Goal: Task Accomplishment & Management: Manage account settings

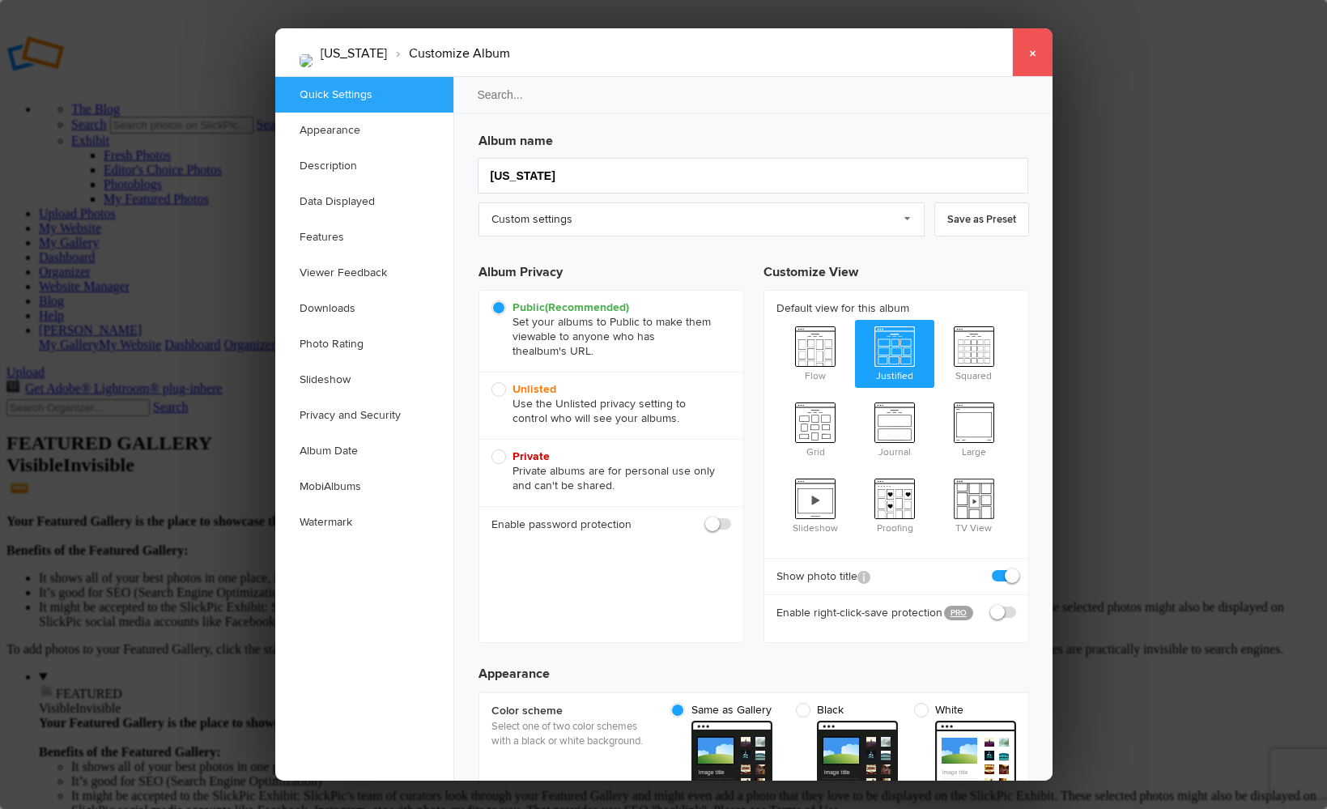
click at [1033, 53] on link "×" at bounding box center [1032, 52] width 40 height 49
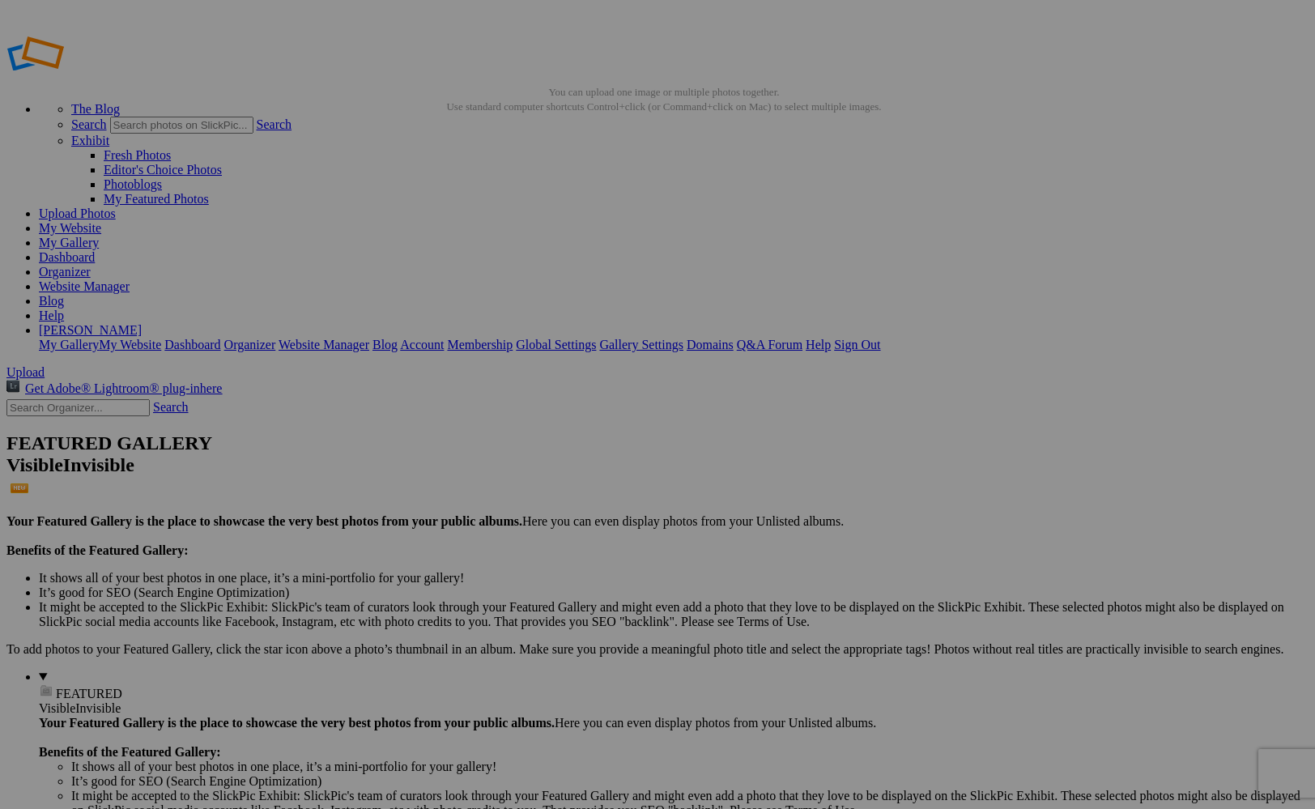
click at [64, 294] on link "Blog" at bounding box center [51, 301] width 25 height 14
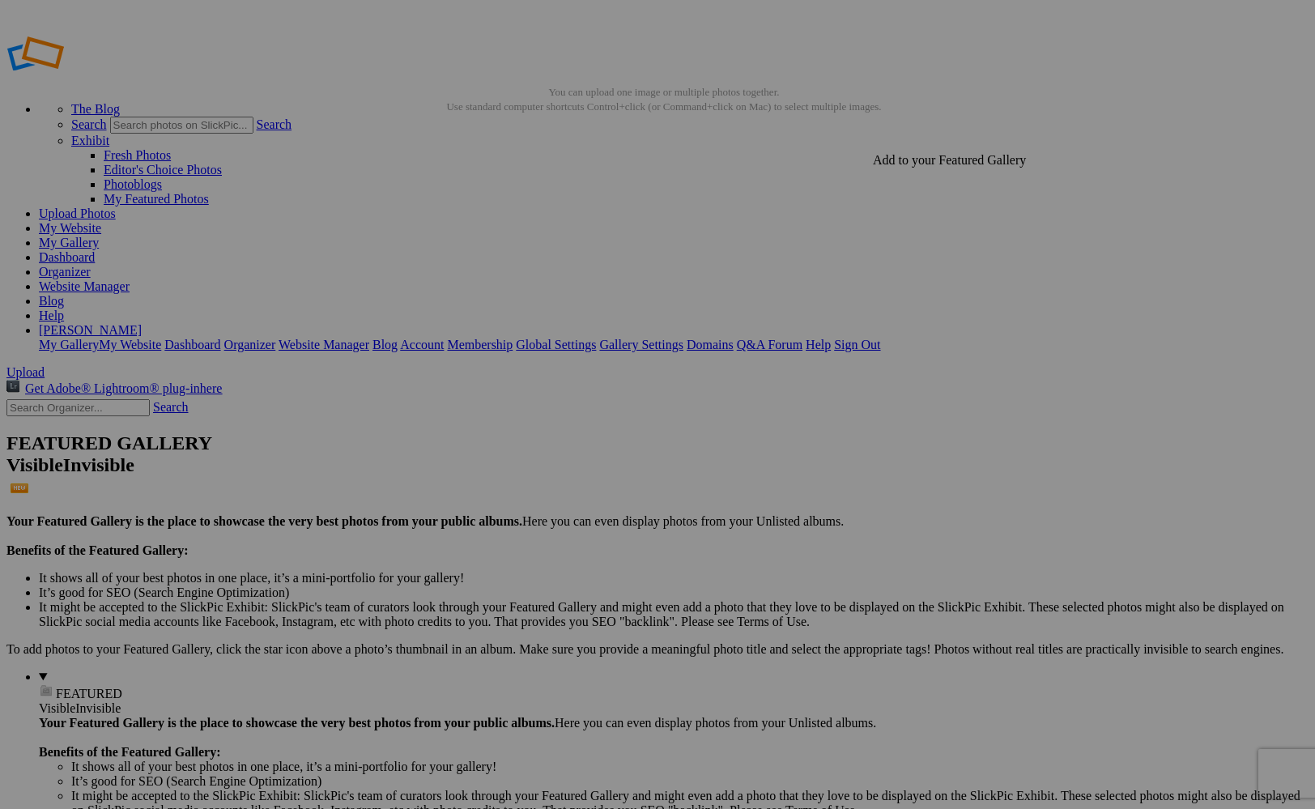
click at [90, 670] on details "FEATURED Visible Invisible Your Featured Gallery is the place to showcase the v…" at bounding box center [674, 766] width 1270 height 192
click at [109, 134] on link "Exhibit" at bounding box center [90, 141] width 38 height 14
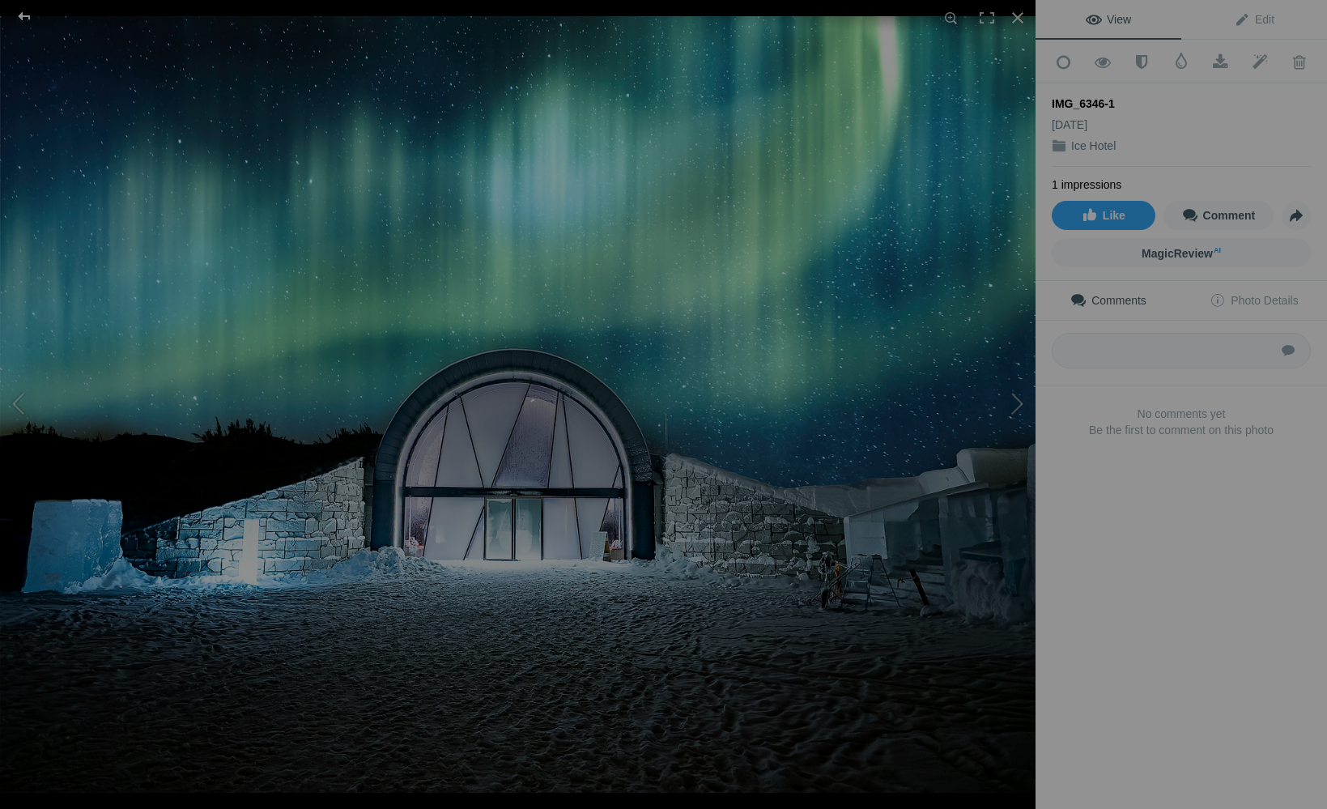
click at [32, 29] on div at bounding box center [24, 16] width 58 height 32
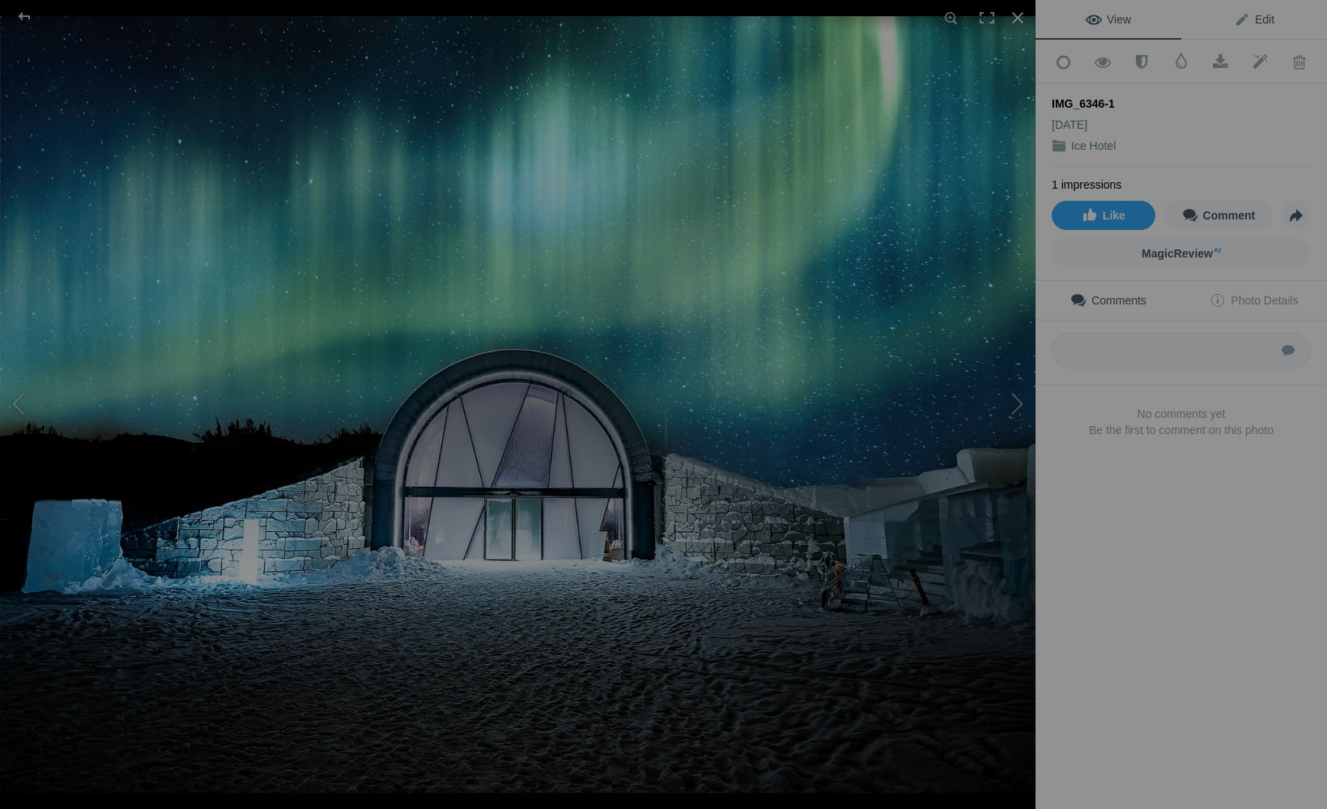
click at [1253, 23] on span "Edit" at bounding box center [1254, 19] width 40 height 13
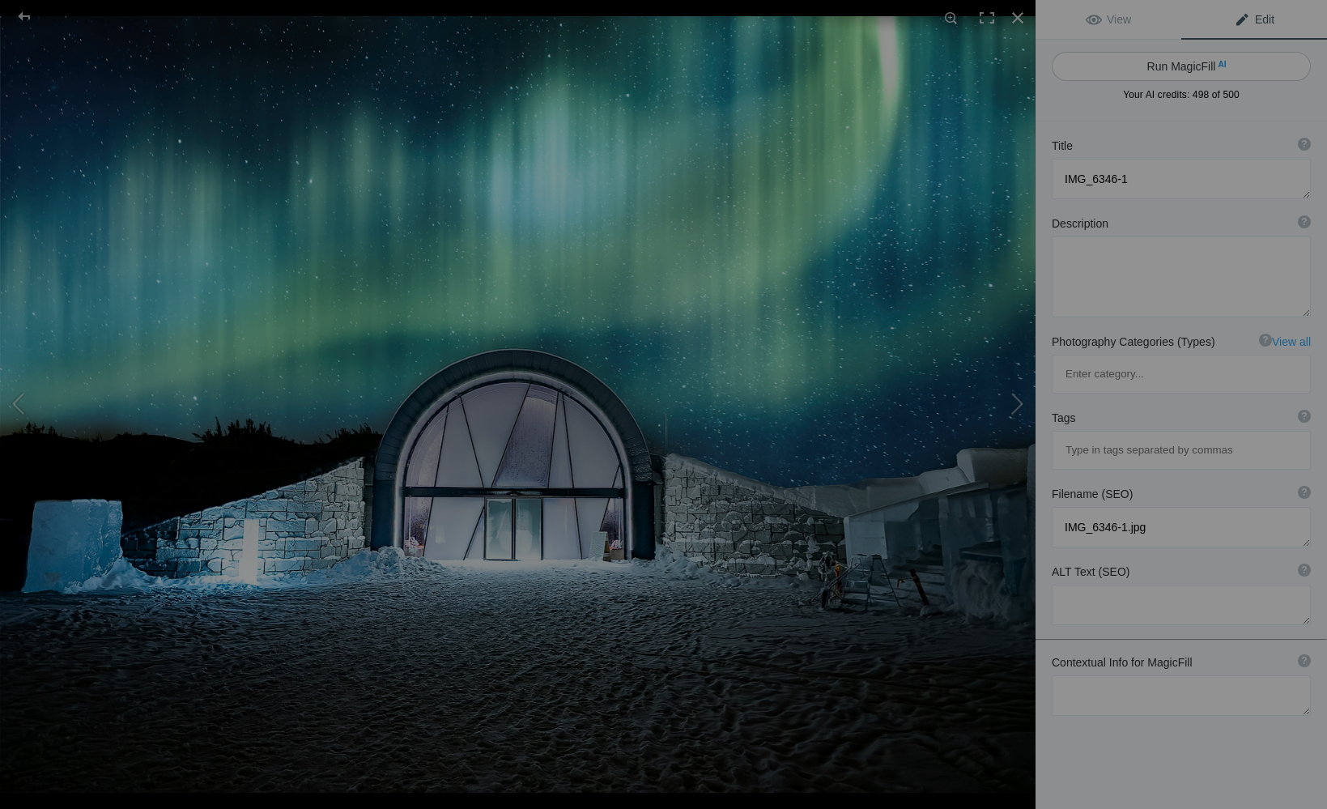
click at [1176, 66] on button "Run MagicFill AI" at bounding box center [1181, 66] width 259 height 29
type textarea "Stunning Aurora Borealis Over Ice Hotel"
type textarea "Experience the breathtaking beauty of the Northern Lights illuminating the sky …"
type textarea "stunning-aurora-borealis-ice-hotel.jpg"
type textarea "A vibrant display of the Northern Lights over an ice hotel, showcasing a starry…"
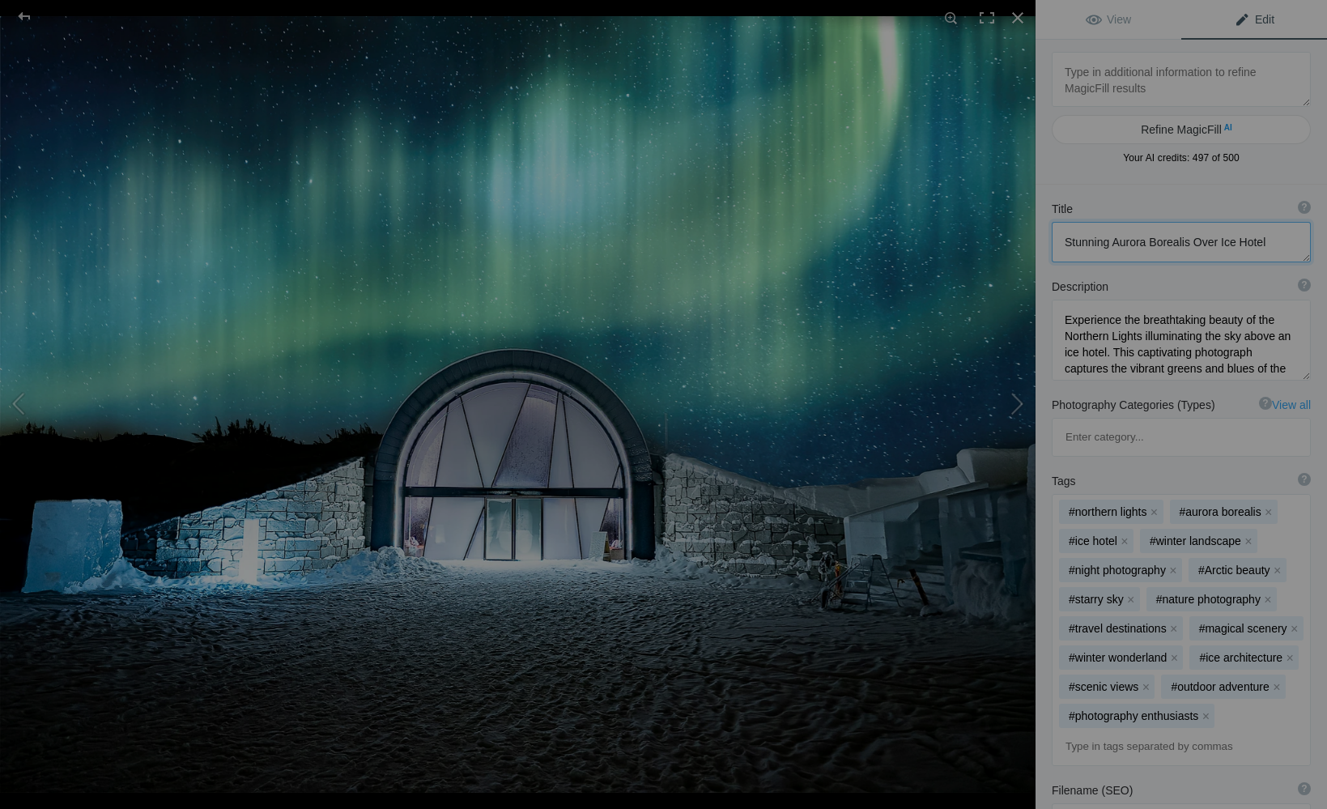
click at [1268, 242] on textarea at bounding box center [1181, 242] width 259 height 40
drag, startPoint x: 1268, startPoint y: 242, endPoint x: 1047, endPoint y: 236, distance: 221.2
click at [1046, 237] on div "Title ? Photo title is one of the highest used Search Engine ranking criteria a…" at bounding box center [1182, 232] width 292 height 78
click at [1209, 252] on textarea at bounding box center [1181, 242] width 259 height 40
click at [1161, 76] on textarea at bounding box center [1181, 79] width 259 height 55
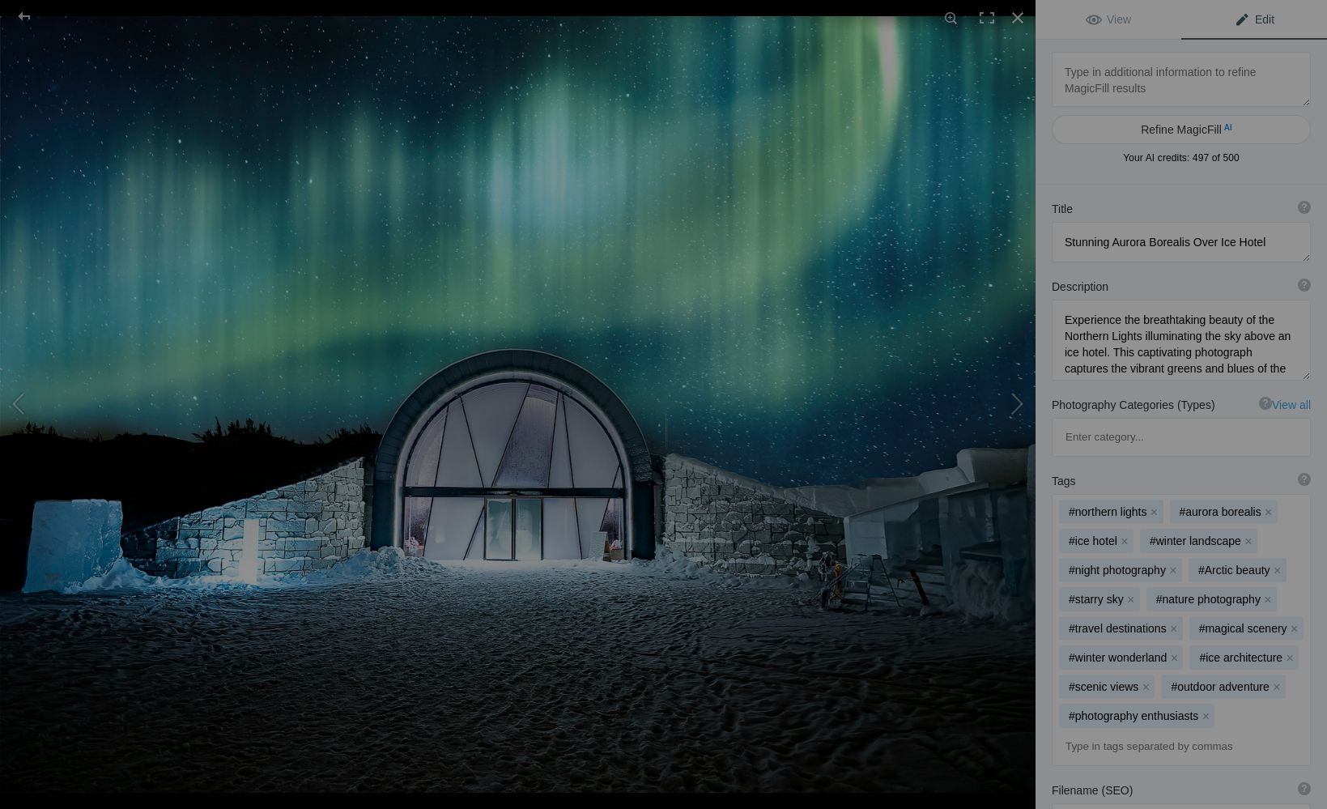
scroll to position [334, 0]
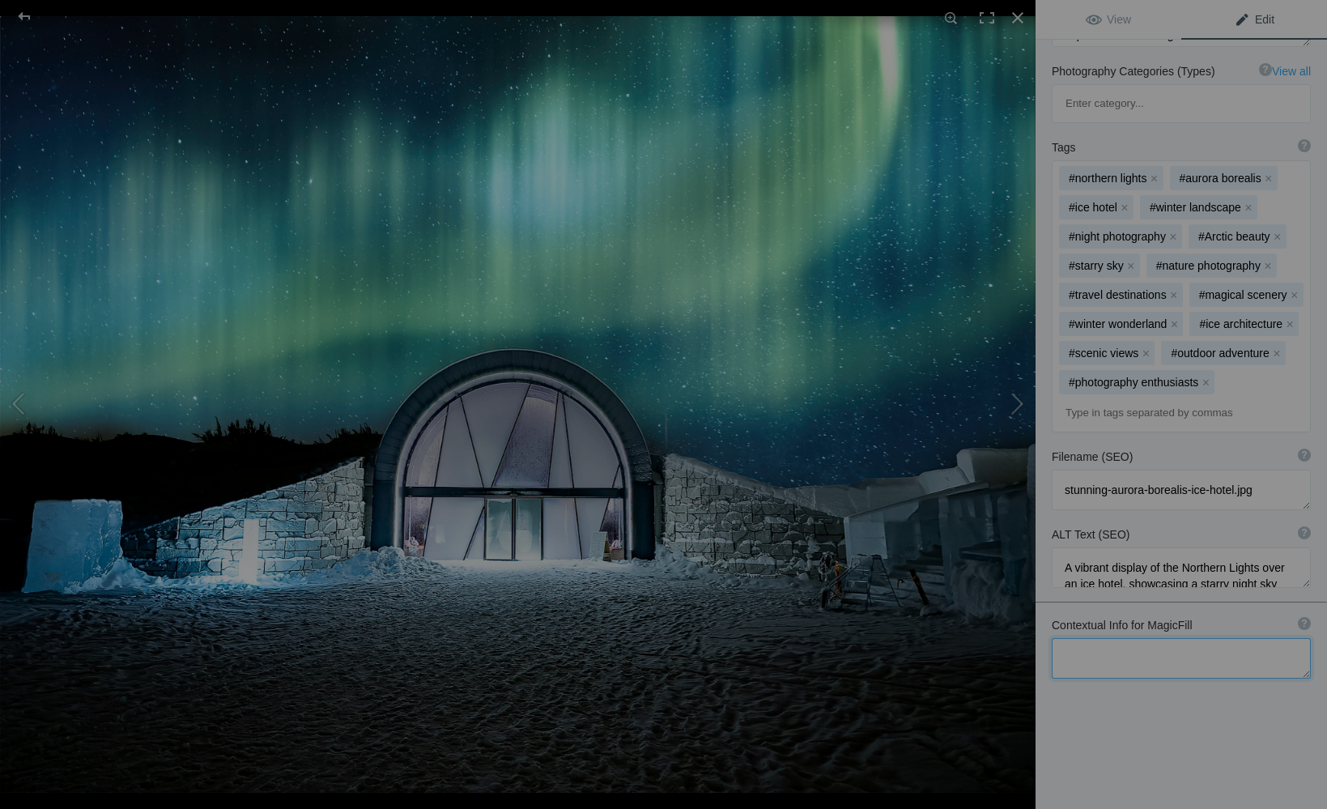
click at [1131, 659] on textarea at bounding box center [1181, 658] width 259 height 40
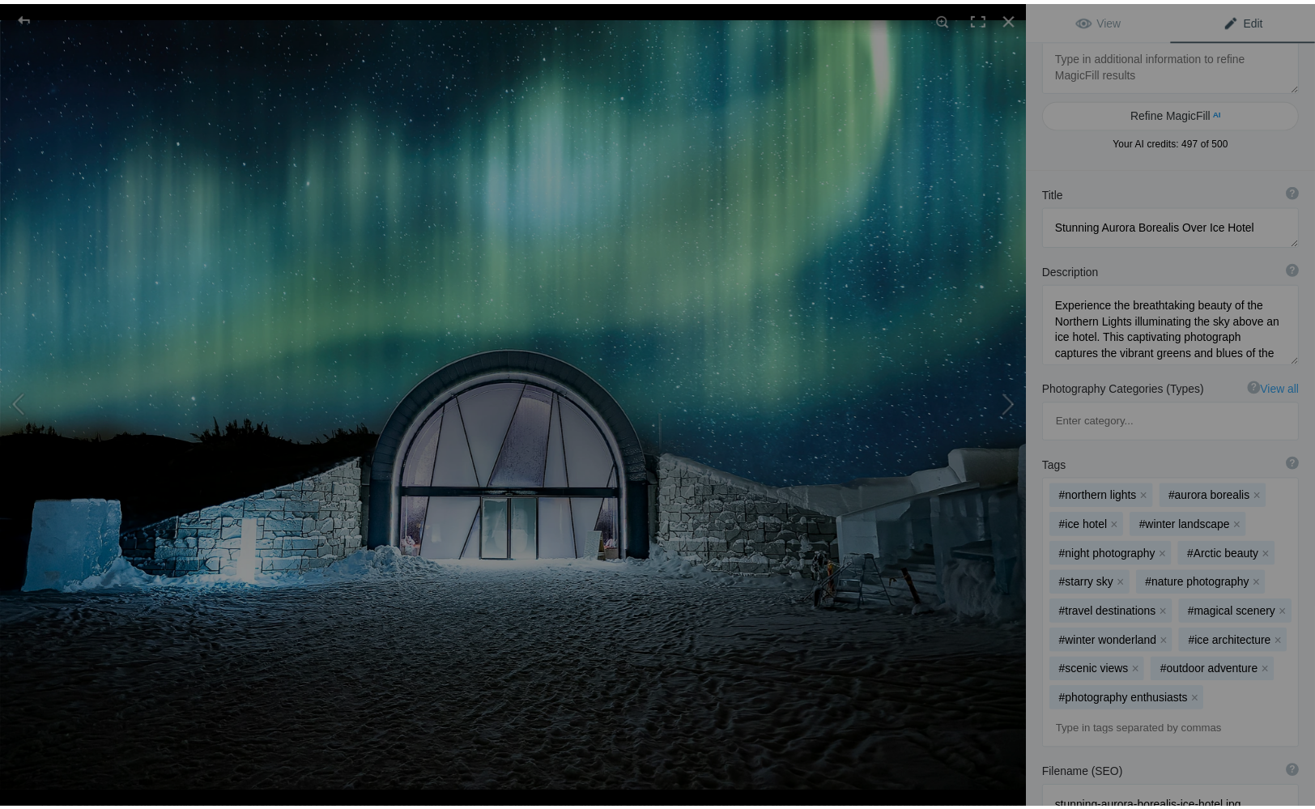
scroll to position [0, 0]
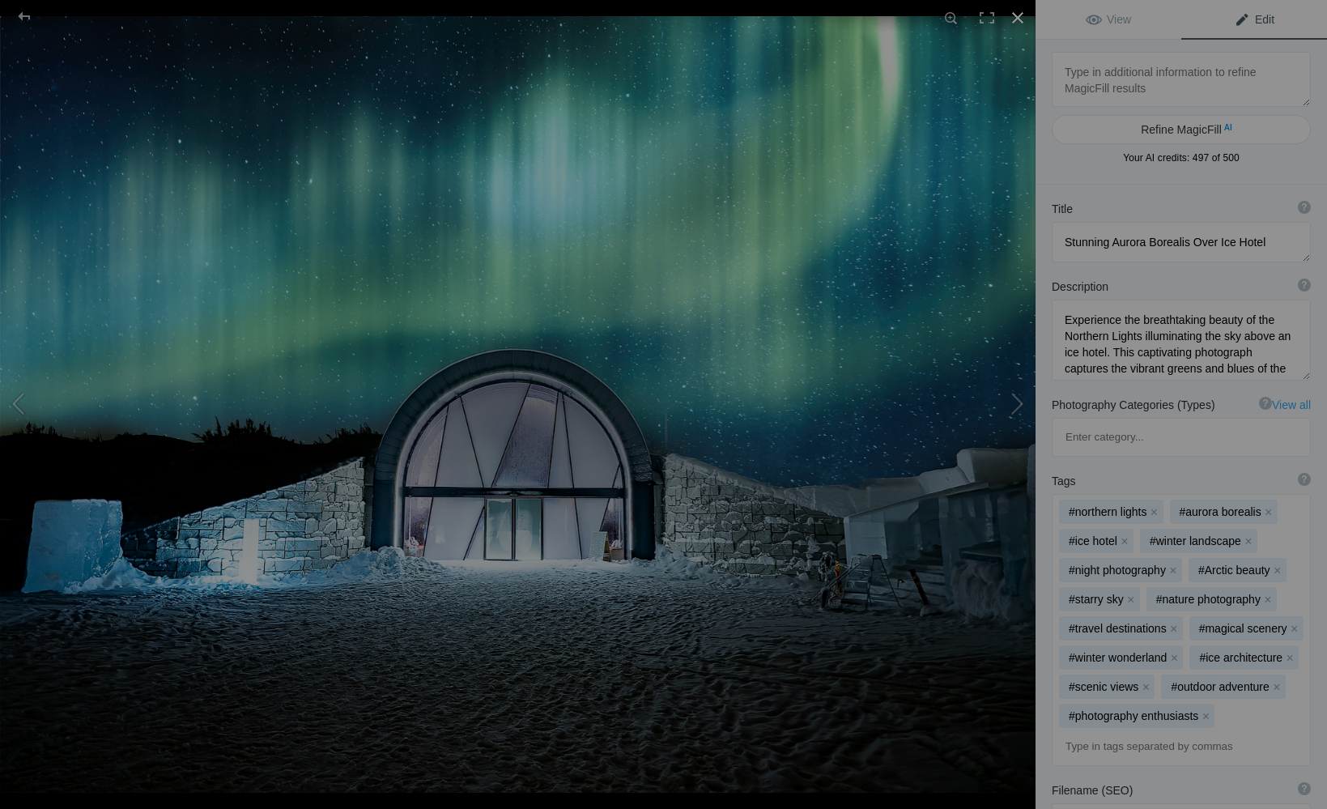
click at [1016, 18] on div at bounding box center [1018, 18] width 36 height 36
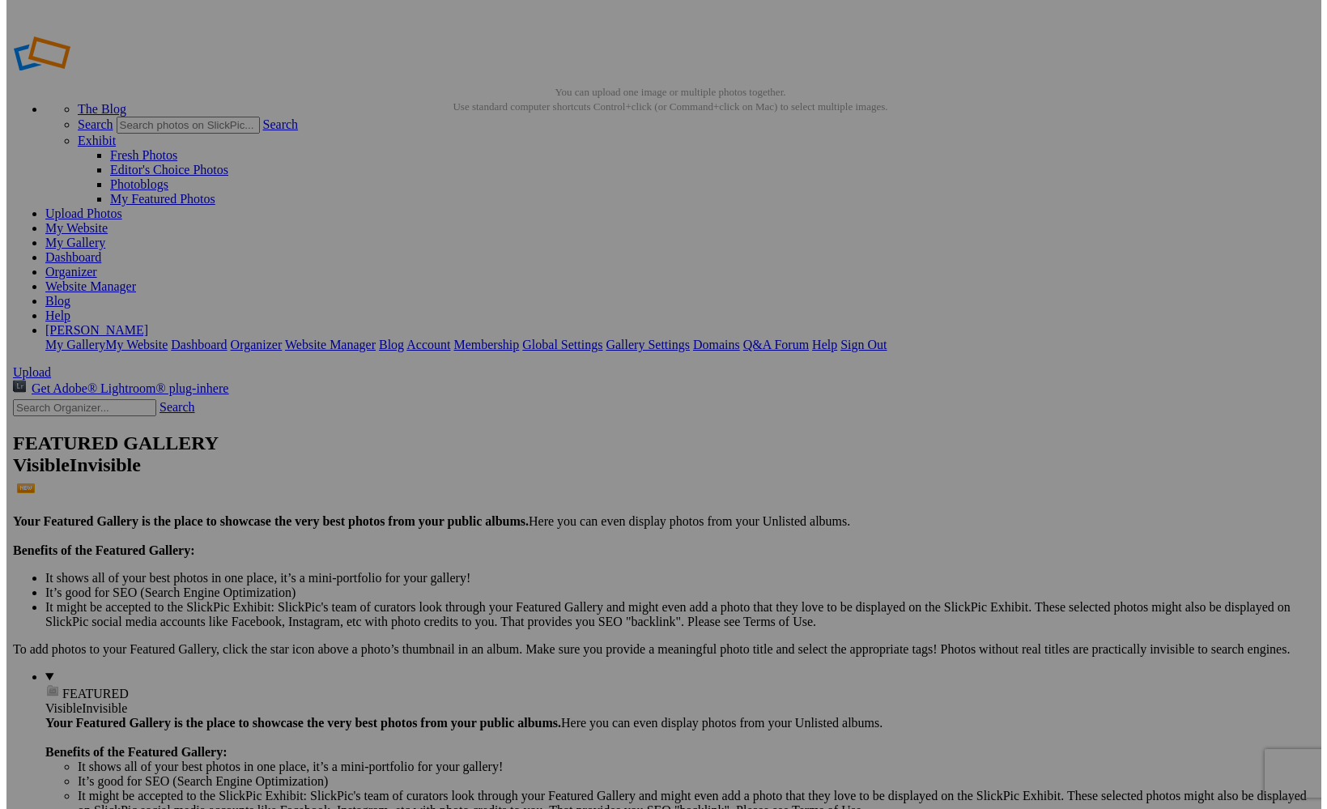
scroll to position [0, 37]
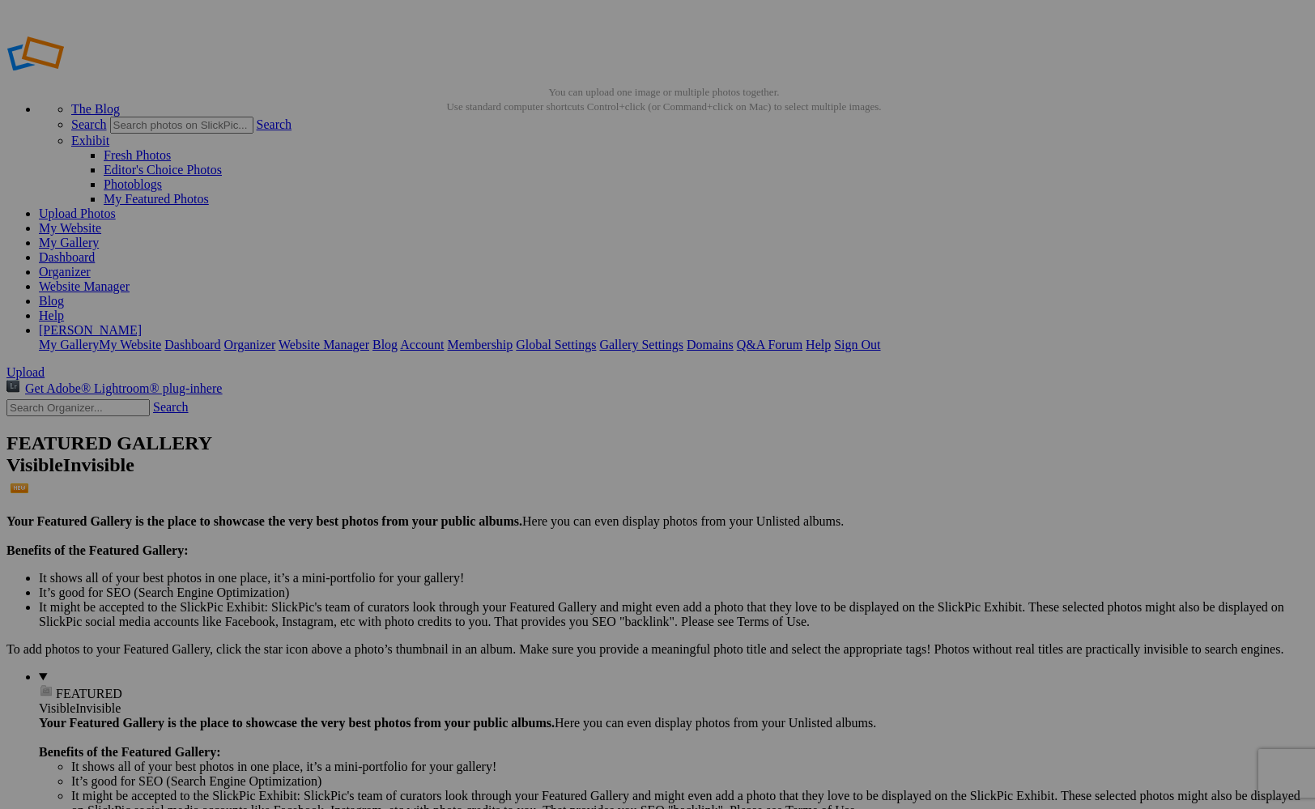
drag, startPoint x: 837, startPoint y: 302, endPoint x: 975, endPoint y: 297, distance: 137.8
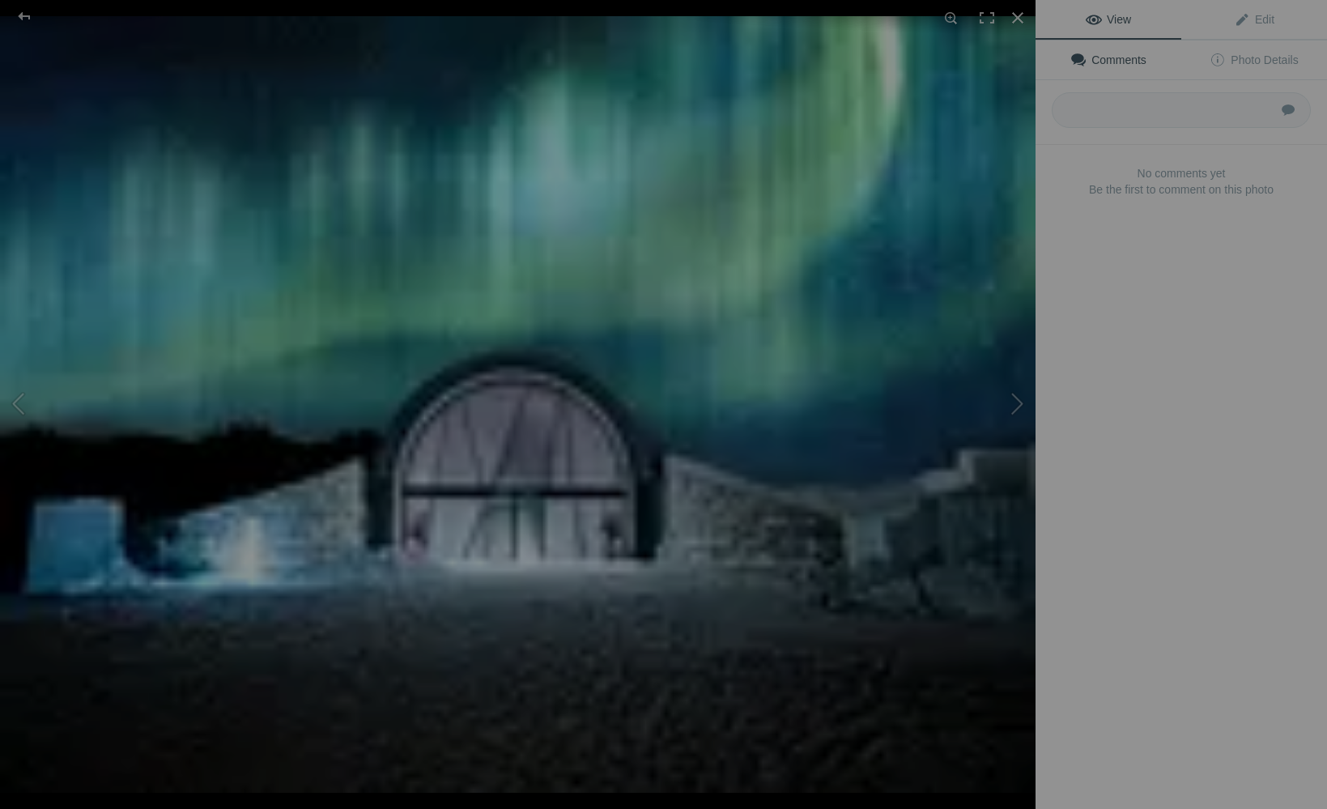
scroll to position [0, 0]
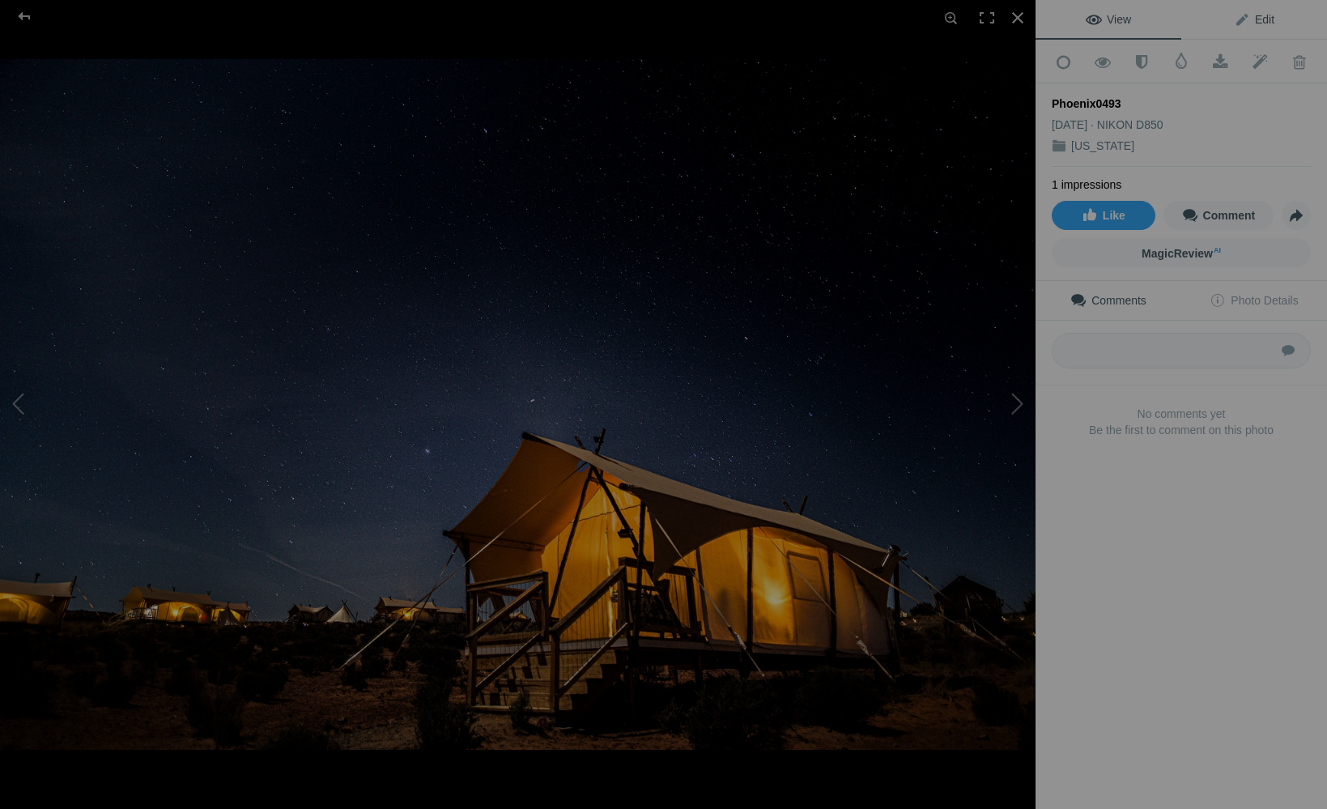
click at [1263, 23] on span "Edit" at bounding box center [1254, 19] width 40 height 13
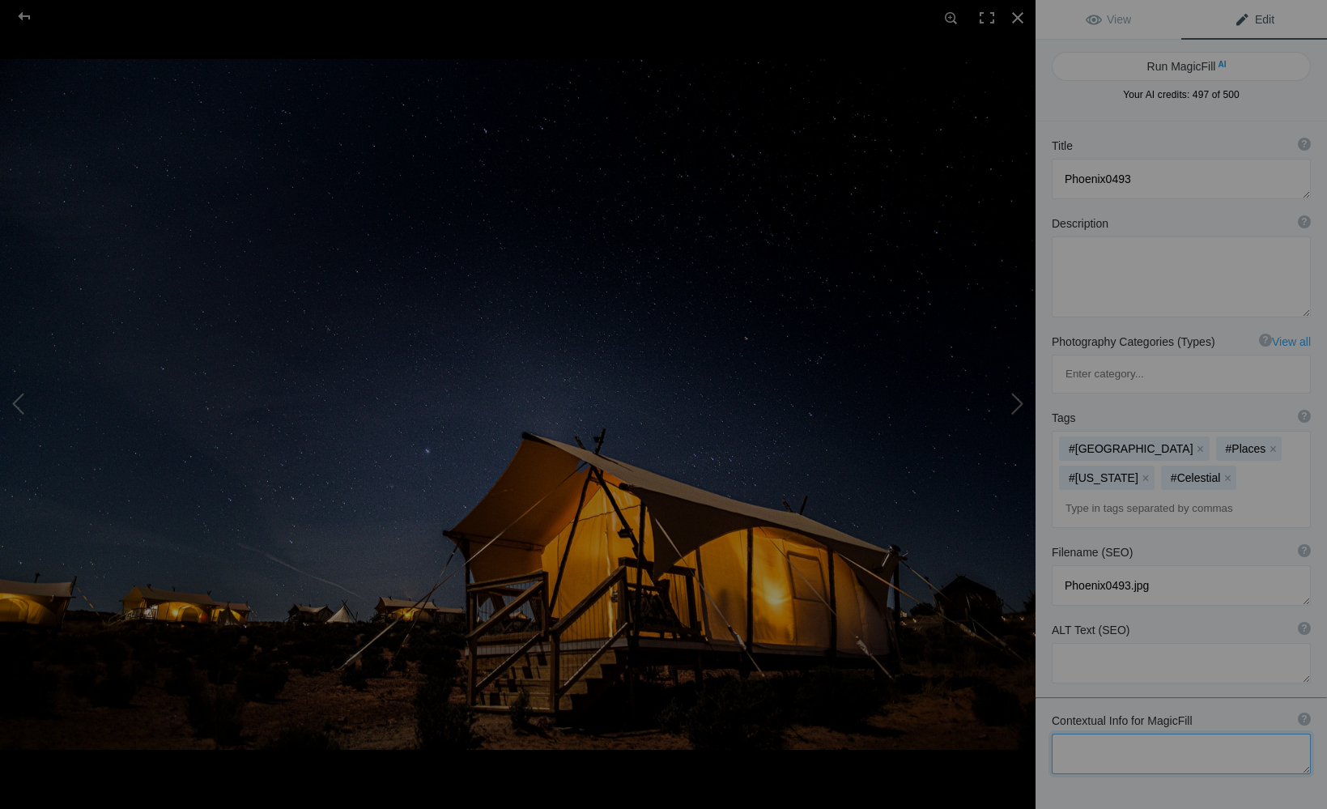
drag, startPoint x: 1151, startPoint y: 681, endPoint x: 1170, endPoint y: 661, distance: 27.5
click at [1150, 734] on textarea at bounding box center [1181, 754] width 259 height 40
click at [1178, 734] on textarea at bounding box center [1181, 754] width 259 height 40
click at [1163, 62] on button "Run MagicFill AI" at bounding box center [1181, 66] width 259 height 29
type textarea "Stargazing Glamping Tents Under a Night Sky"
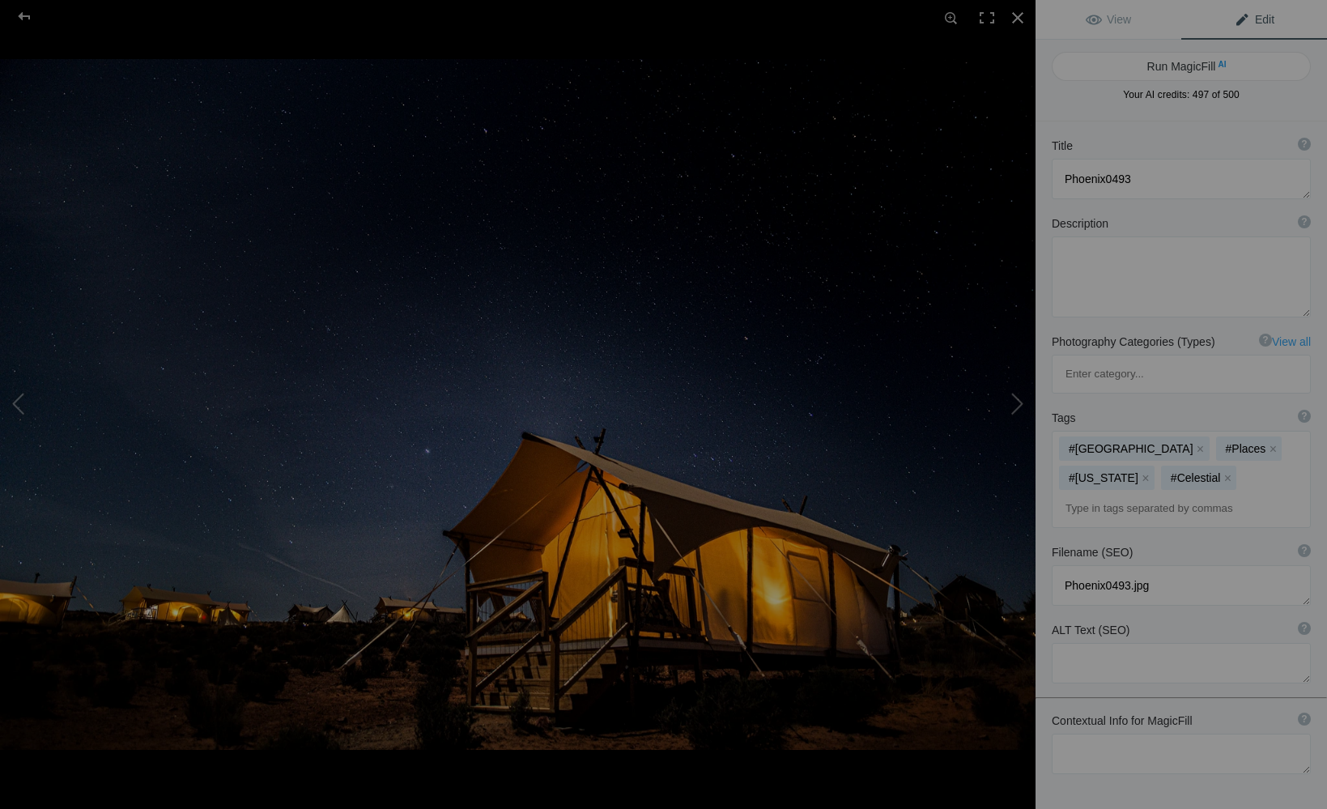
type textarea "Experience the magic of glamping with this stunning image of cozy tents illumin…"
type textarea "stargazing-glamping-tents-night-sky.jpg"
type textarea "Cozy glamping tents illuminated at night under a starry sky, showcasing a seren…"
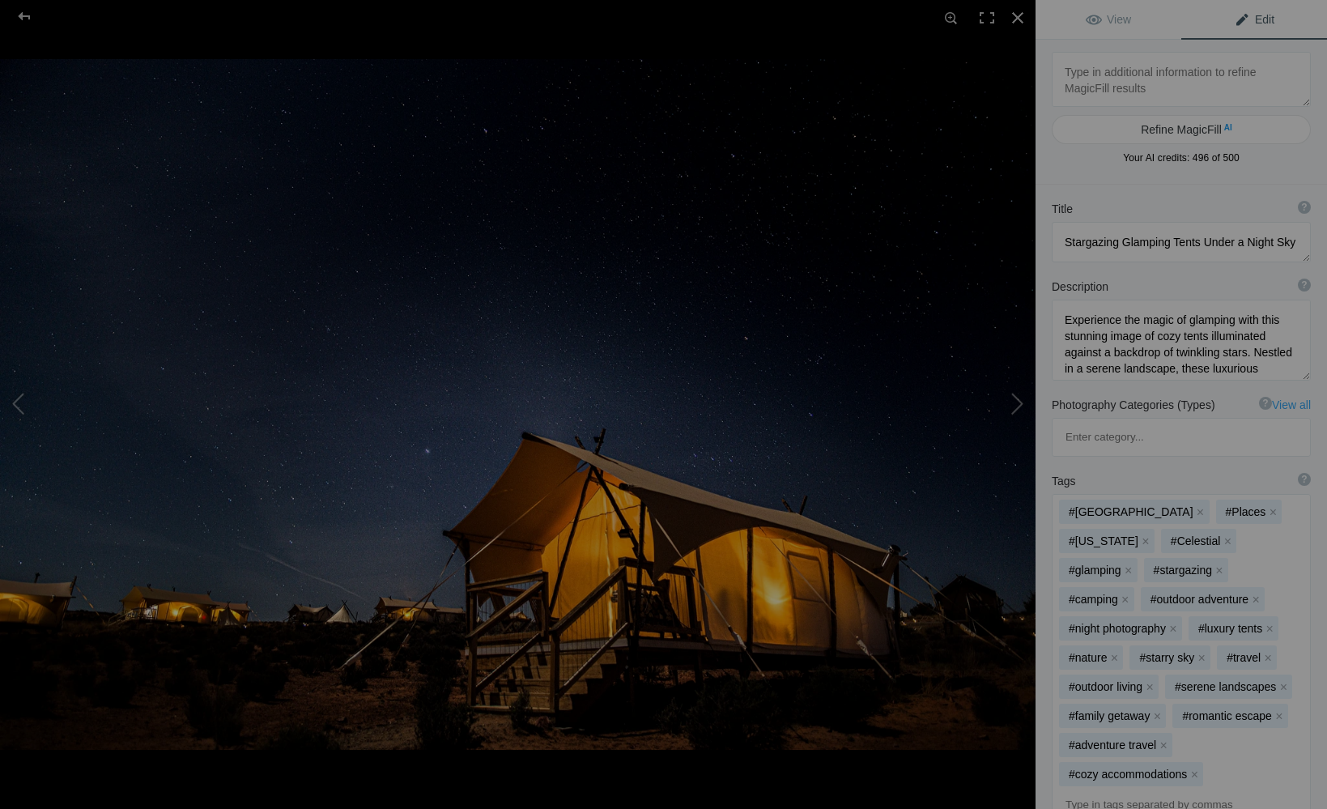
click at [1161, 79] on textarea at bounding box center [1181, 79] width 259 height 55
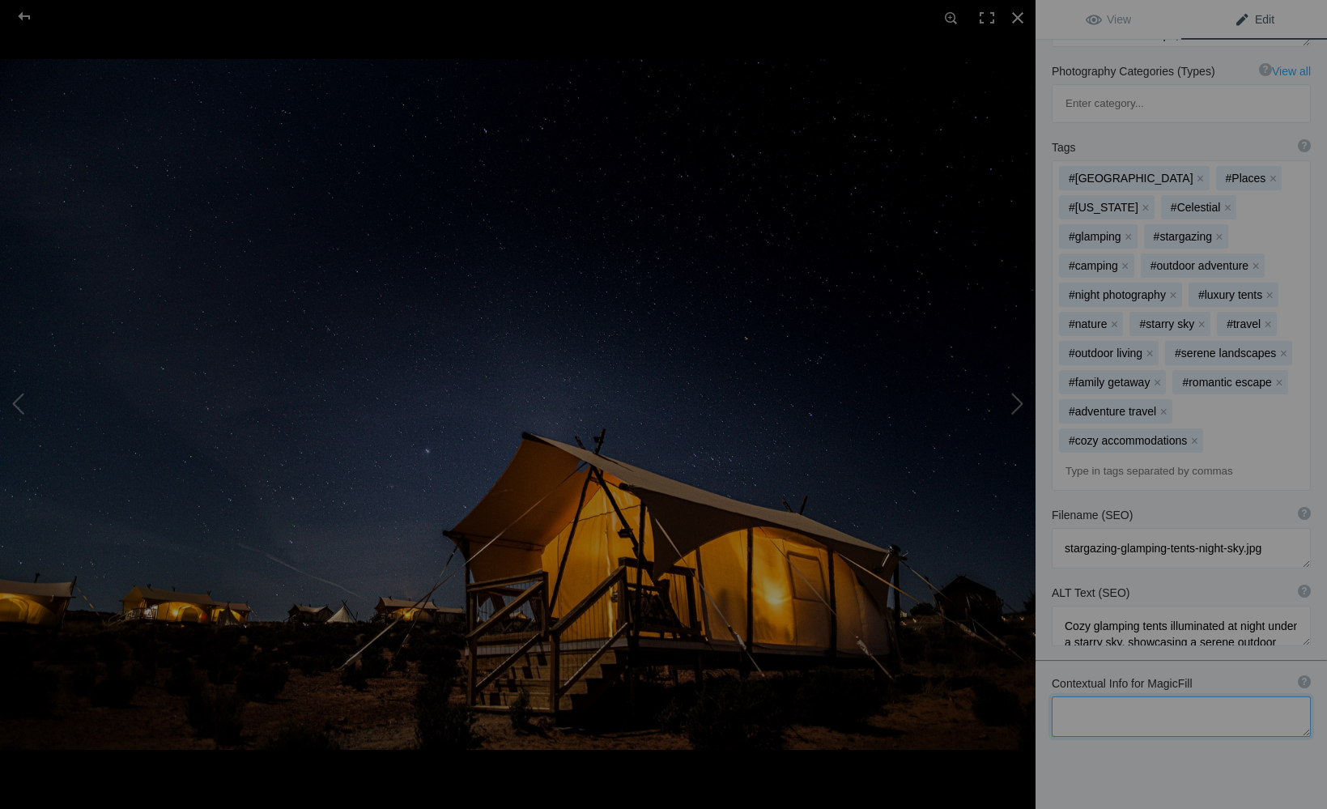
click at [1153, 697] on textarea at bounding box center [1181, 717] width 259 height 40
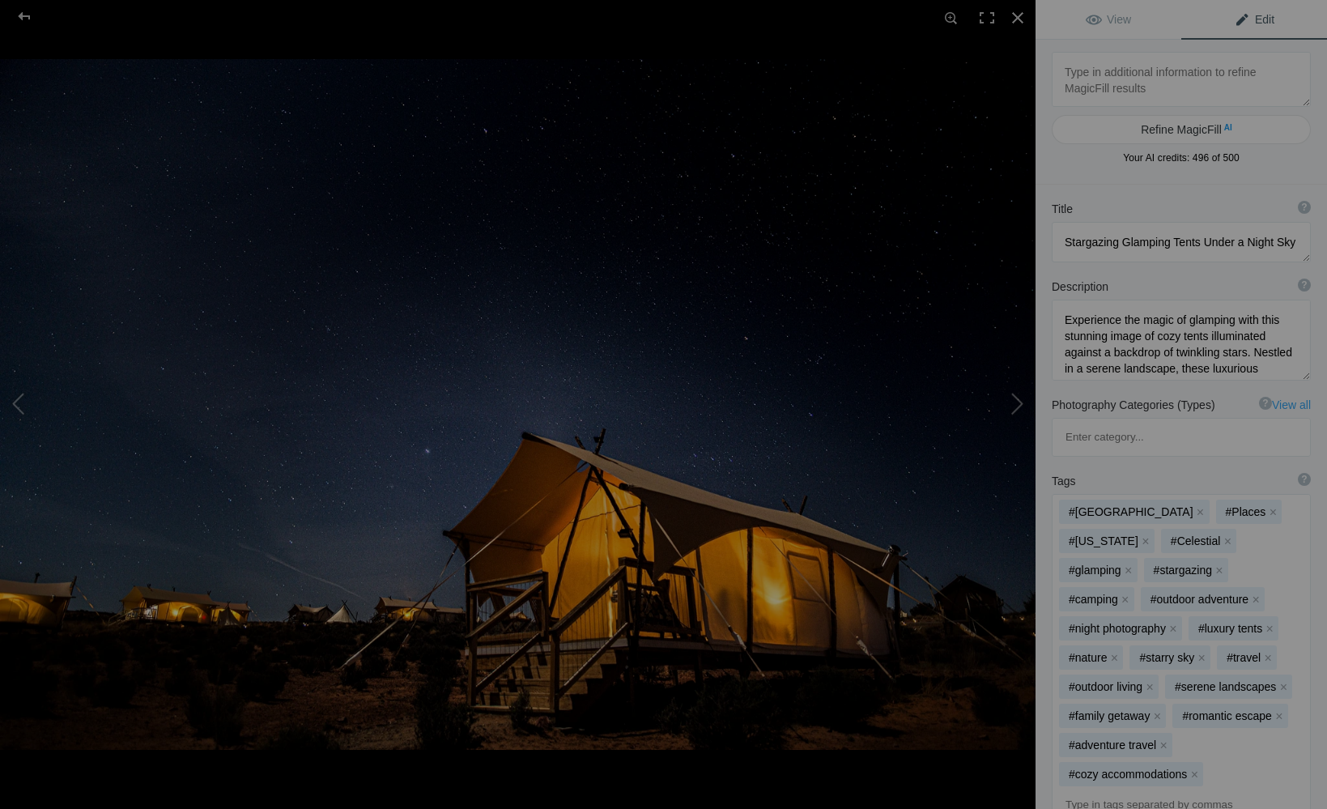
click at [1124, 87] on textarea at bounding box center [1181, 79] width 259 height 55
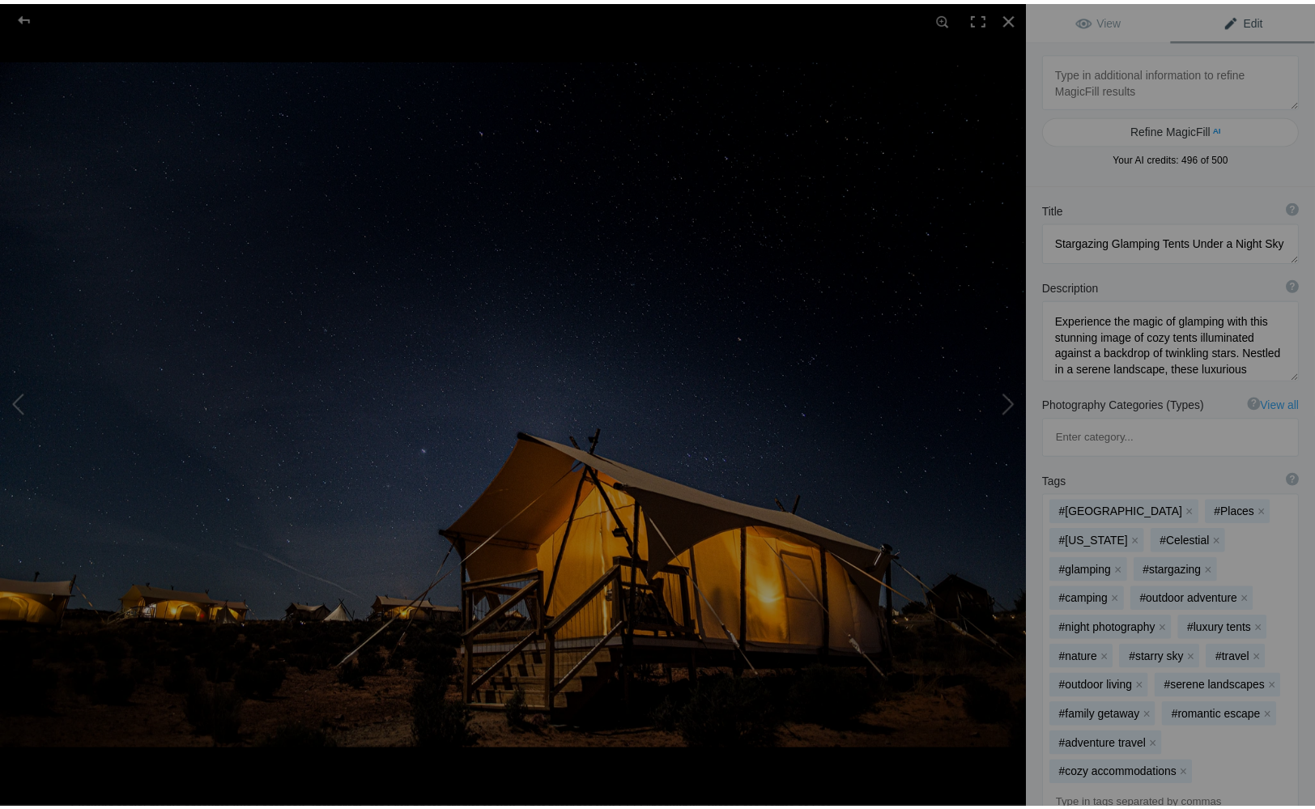
scroll to position [334, 0]
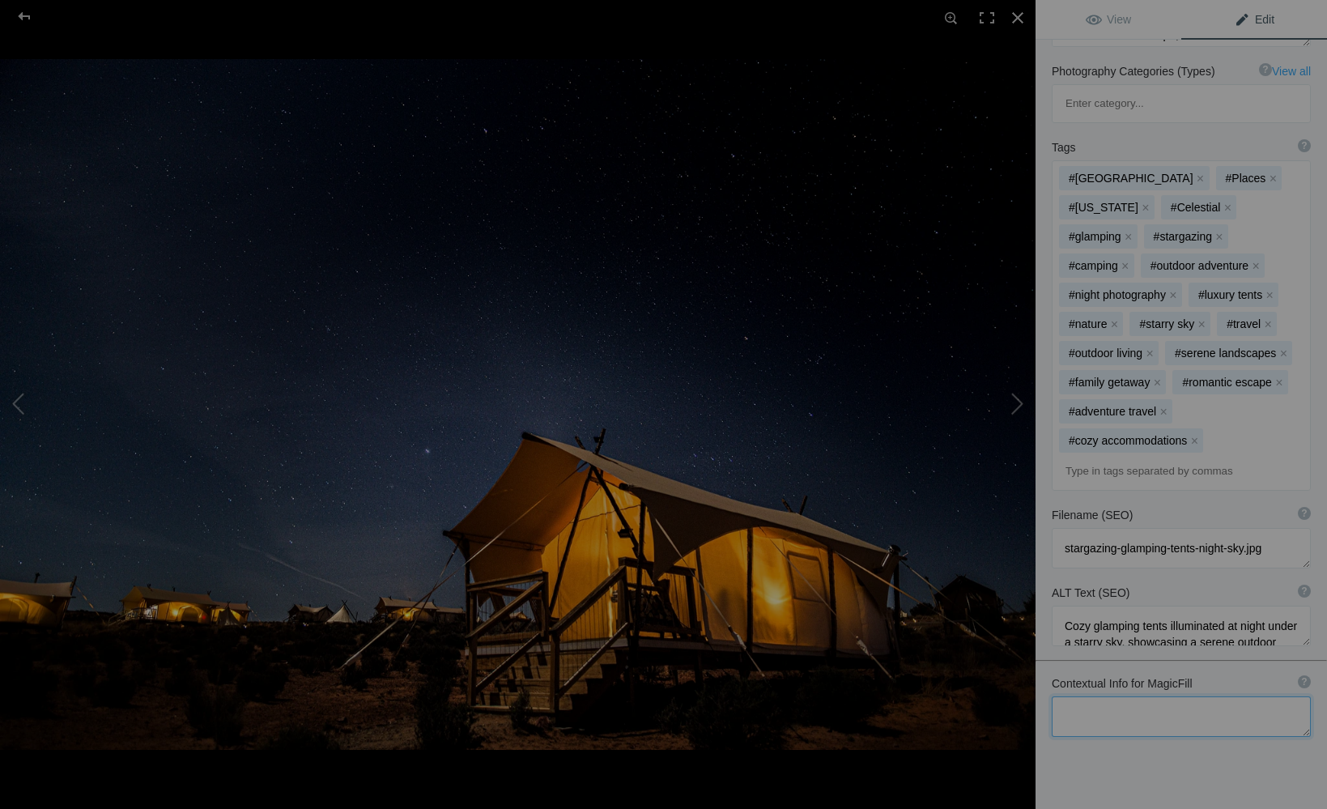
click at [1197, 697] on textarea at bounding box center [1181, 717] width 259 height 40
click at [30, 19] on div at bounding box center [24, 16] width 58 height 32
